Goal: Connect with others: Connect with others

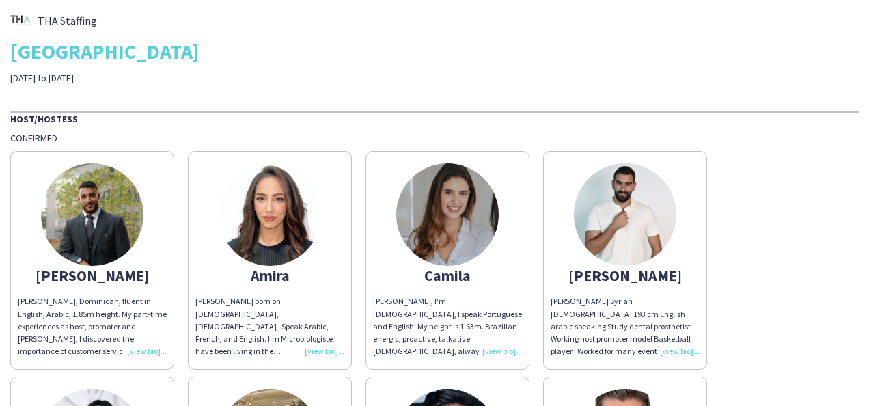
scroll to position [1639, 0]
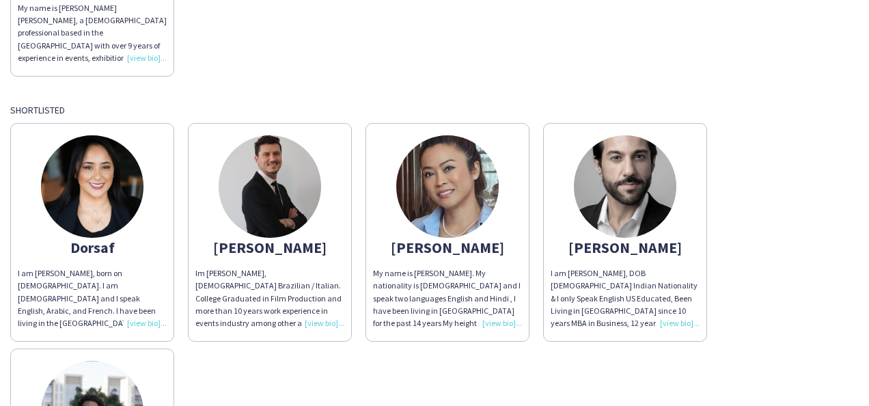
scroll to position [1609, 0]
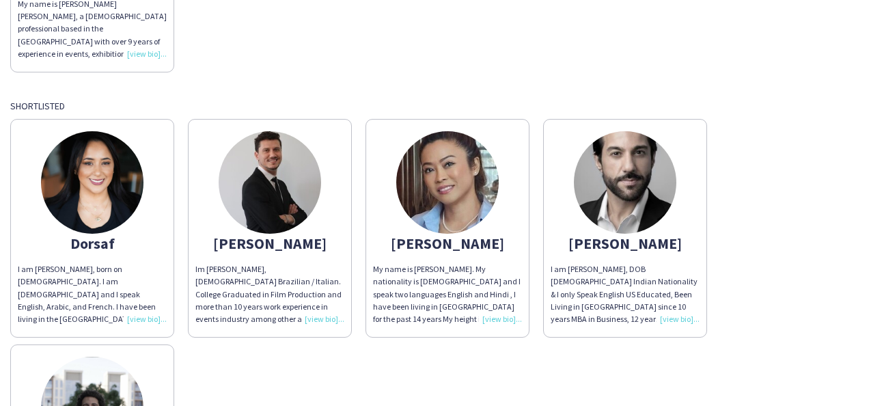
click at [743, 310] on div "Dorsaf I am Dorsaf Ben Dhafer, born on 28th November, 1981. I am Tunisian and I…" at bounding box center [434, 337] width 848 height 451
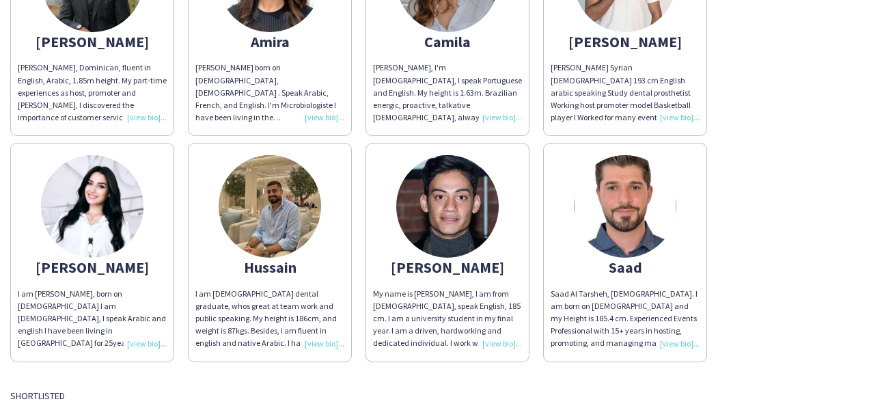
scroll to position [18, 0]
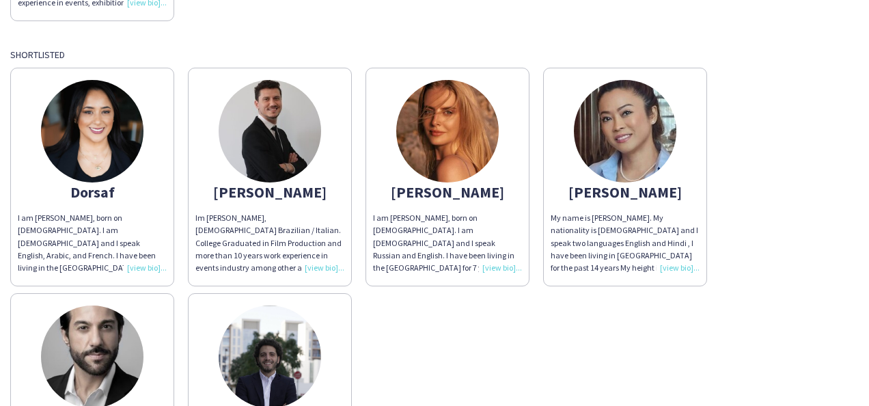
scroll to position [1660, 0]
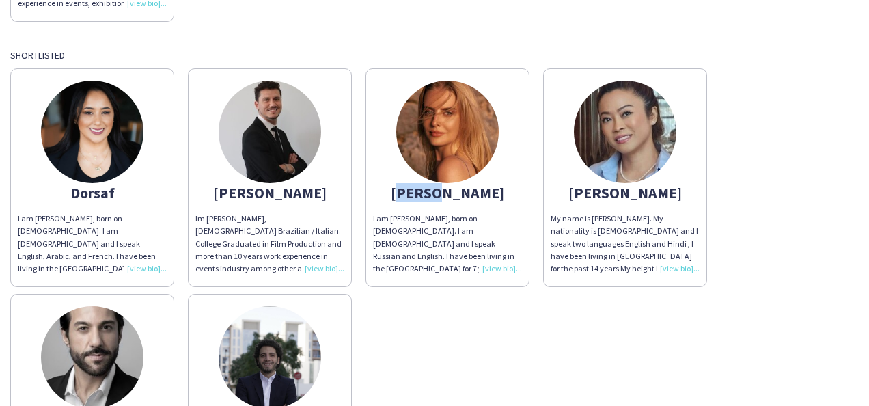
drag, startPoint x: 425, startPoint y: 167, endPoint x: 483, endPoint y: 169, distance: 58.1
click at [483, 186] on div "Hanna" at bounding box center [447, 192] width 149 height 12
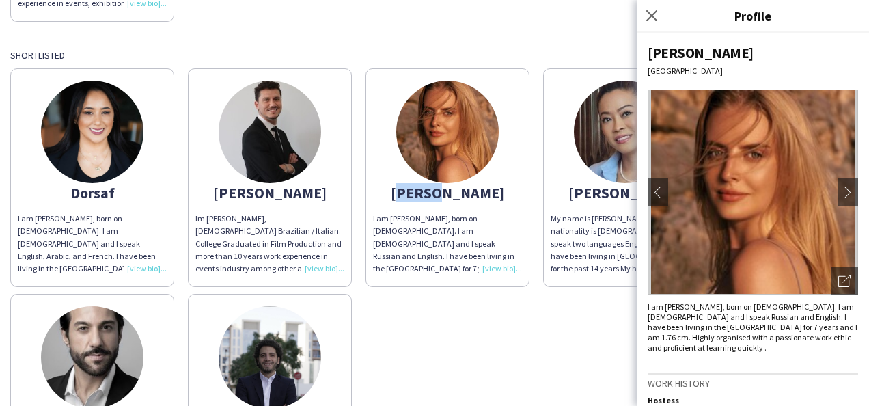
copy div "Hanna"
